Goal: Transaction & Acquisition: Subscribe to service/newsletter

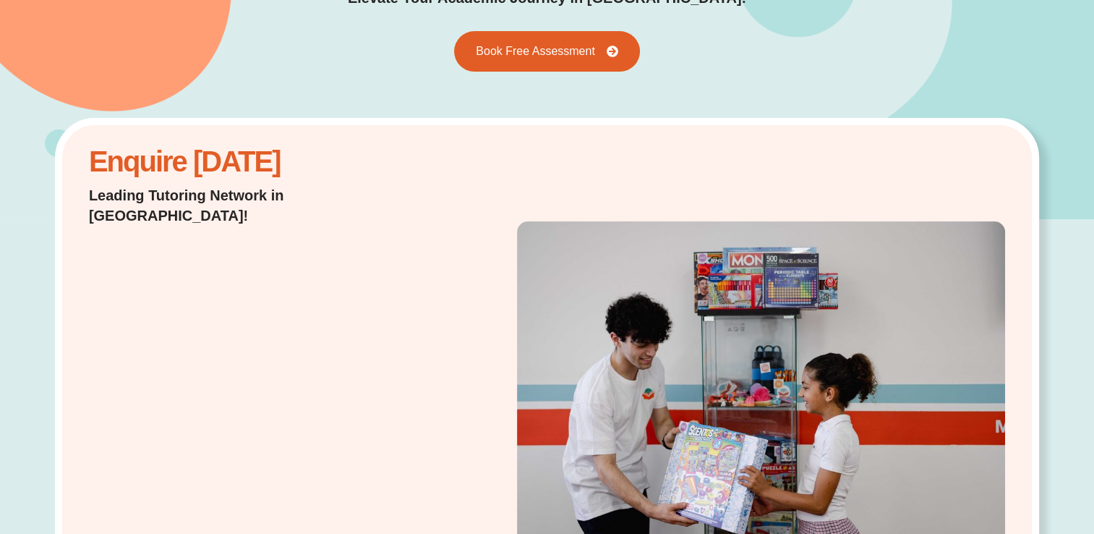
scroll to position [625, 0]
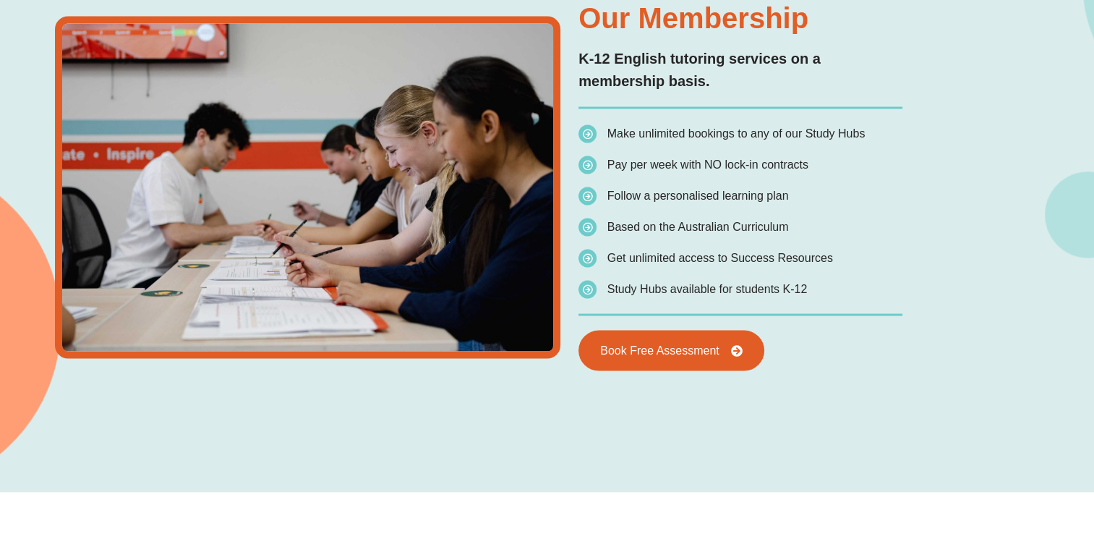
scroll to position [2585, 0]
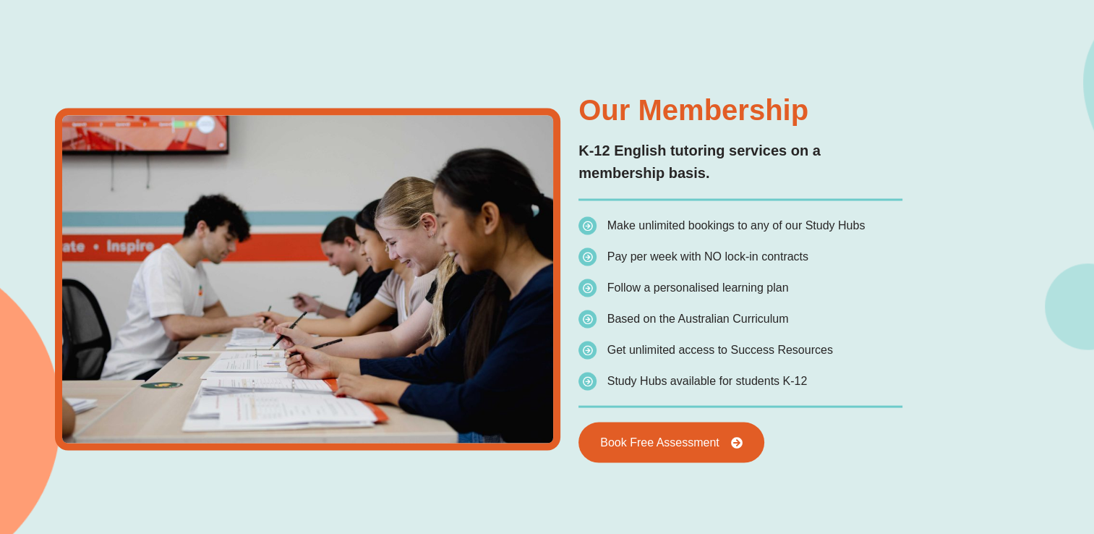
type input "*"
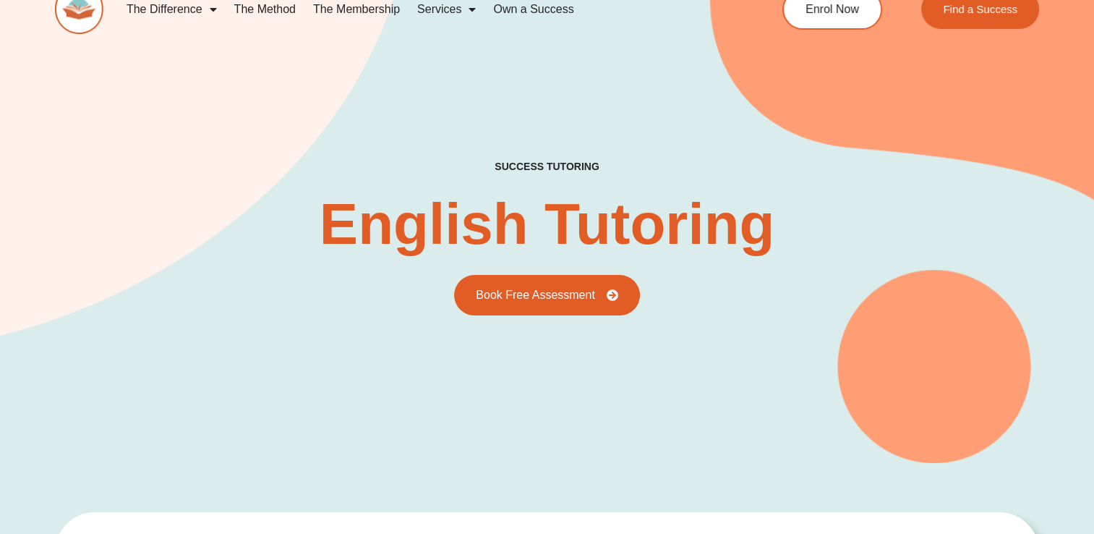
scroll to position [0, 0]
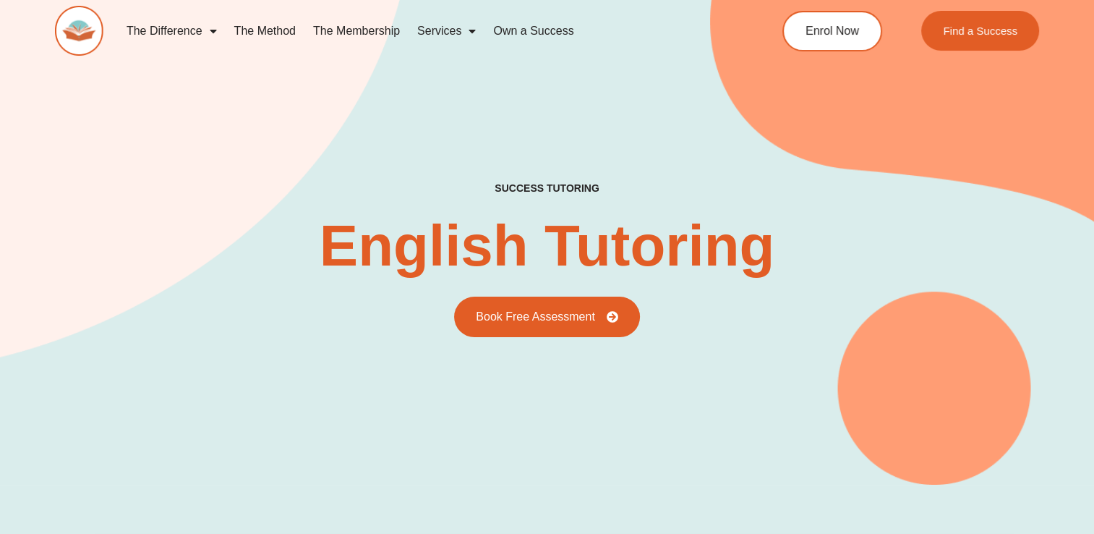
click at [351, 30] on link "The Membership" at bounding box center [357, 30] width 104 height 33
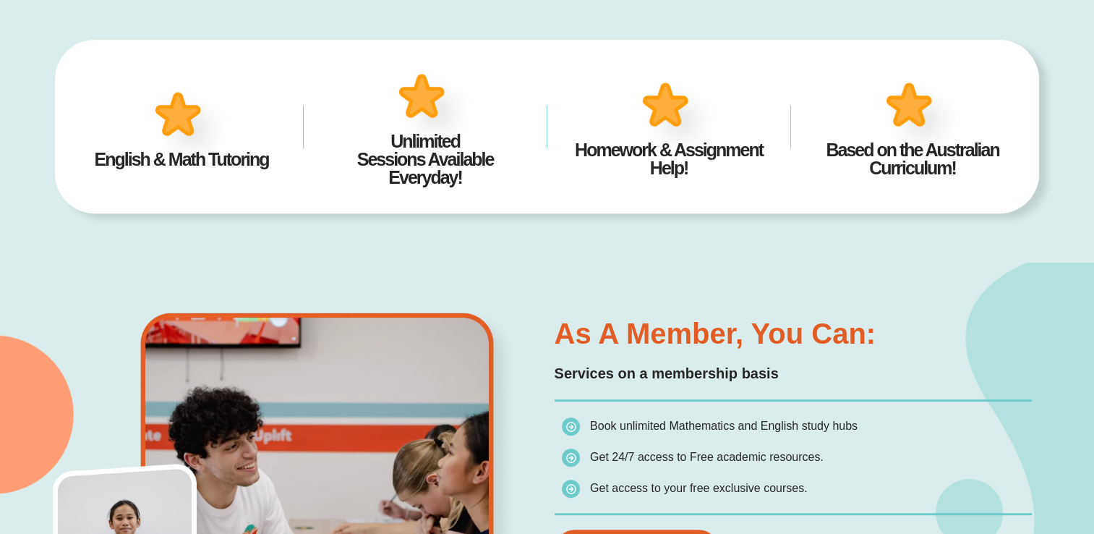
scroll to position [835, 0]
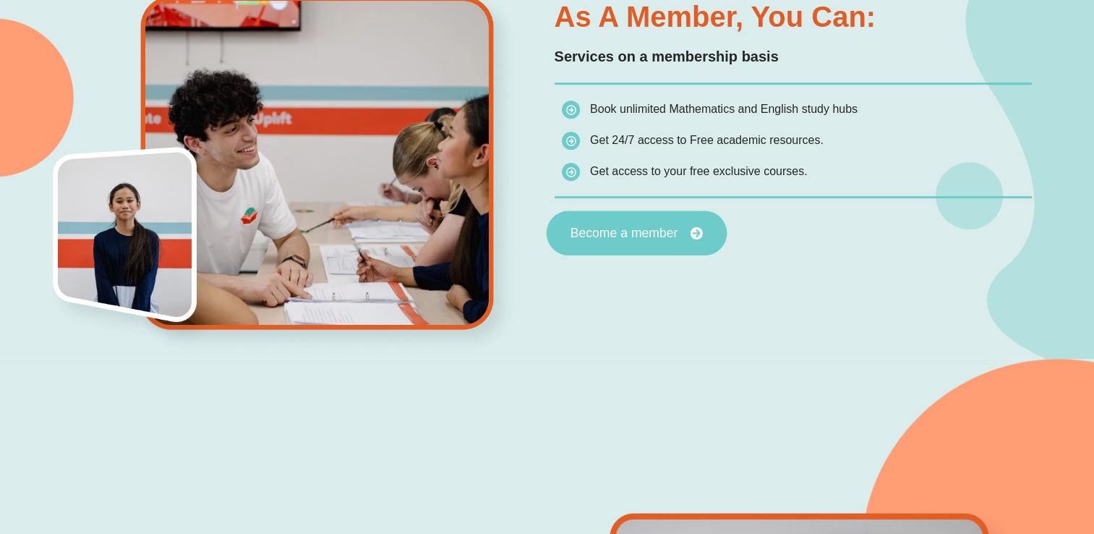
click at [611, 238] on span "Become a member" at bounding box center [624, 232] width 108 height 13
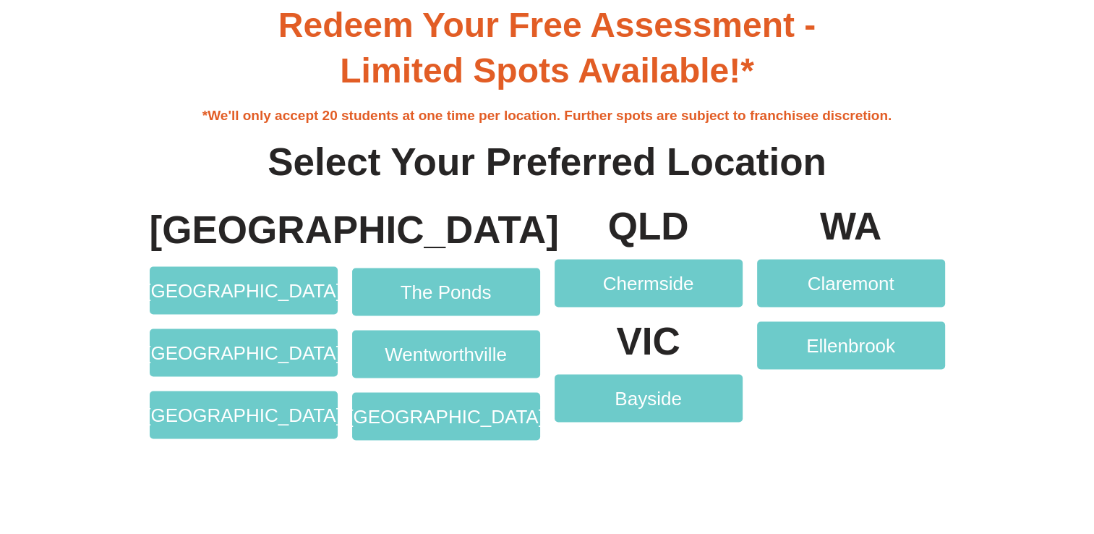
scroll to position [2749, 0]
